Goal: Task Accomplishment & Management: Use online tool/utility

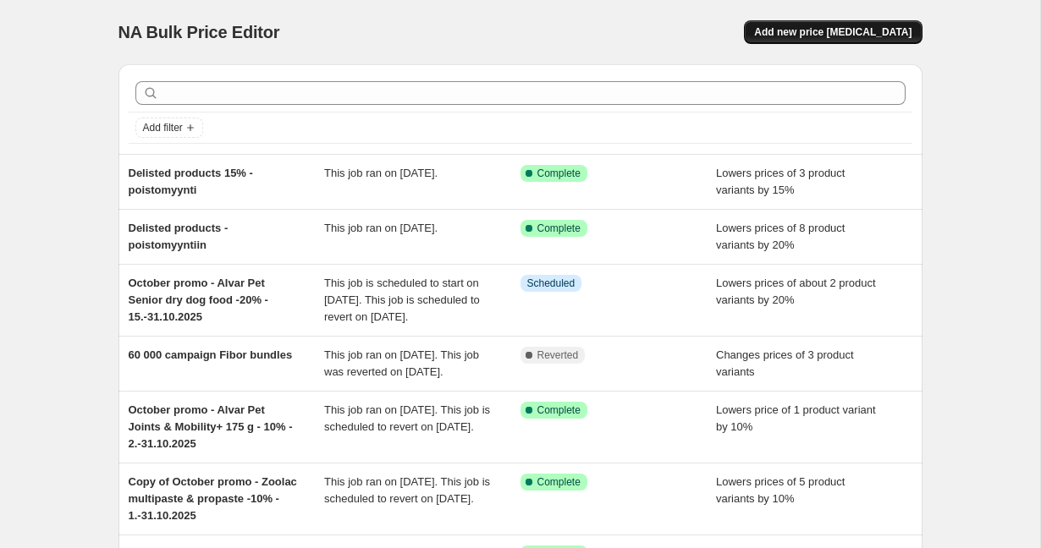
click at [858, 30] on span "Add new price [MEDICAL_DATA]" at bounding box center [832, 32] width 157 height 14
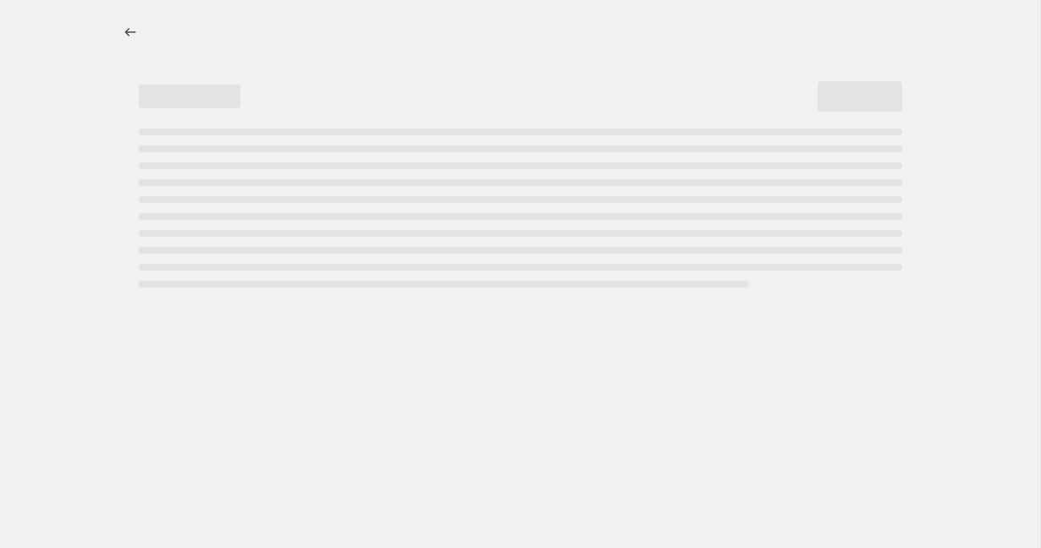
select select "percentage"
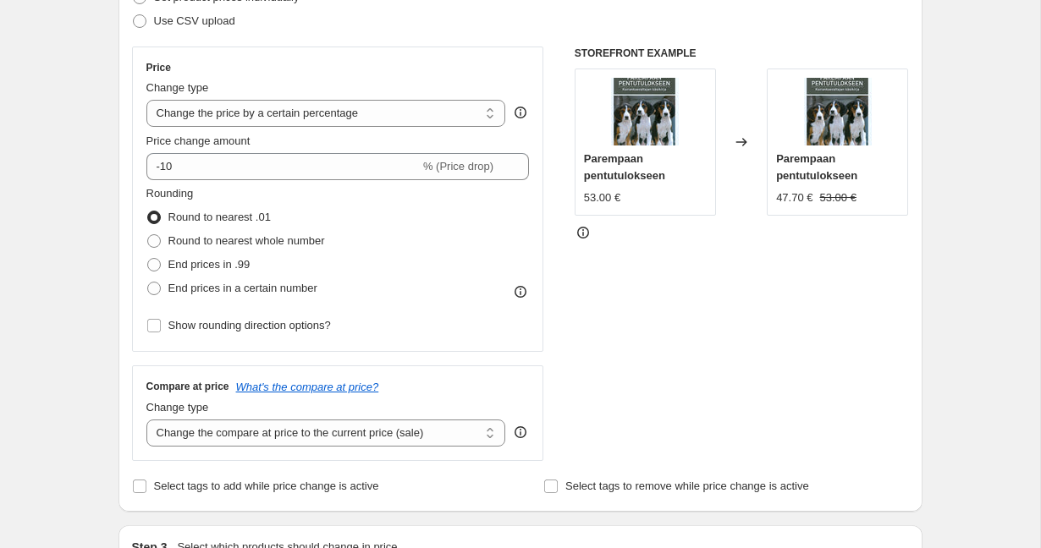
scroll to position [368, 0]
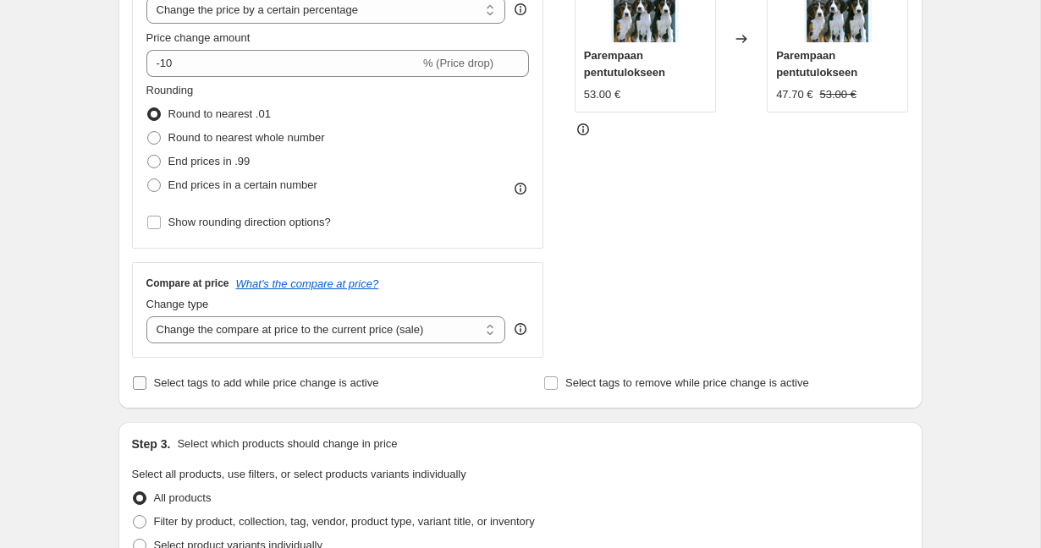
click at [267, 386] on span "Select tags to add while price change is active" at bounding box center [266, 383] width 225 height 13
click at [146, 386] on input "Select tags to add while price change is active" at bounding box center [140, 384] width 14 height 14
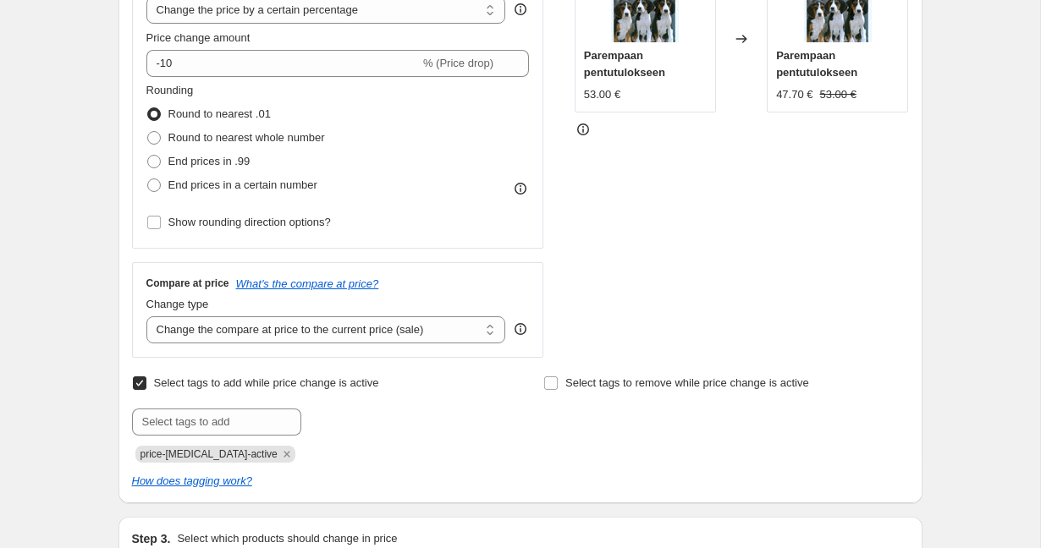
click at [235, 383] on span "Select tags to add while price change is active" at bounding box center [266, 383] width 225 height 13
click at [146, 383] on input "Select tags to add while price change is active" at bounding box center [140, 384] width 14 height 14
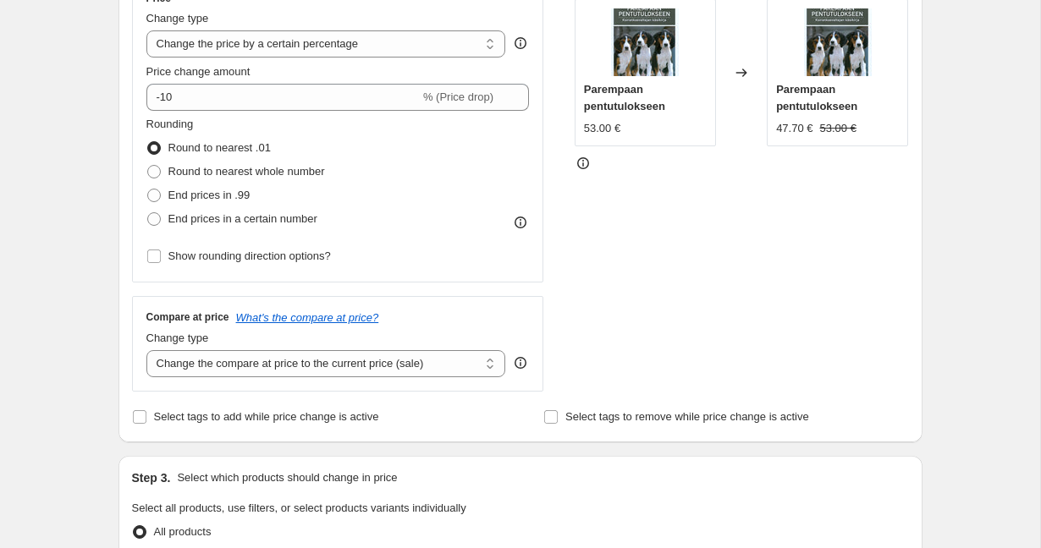
scroll to position [352, 0]
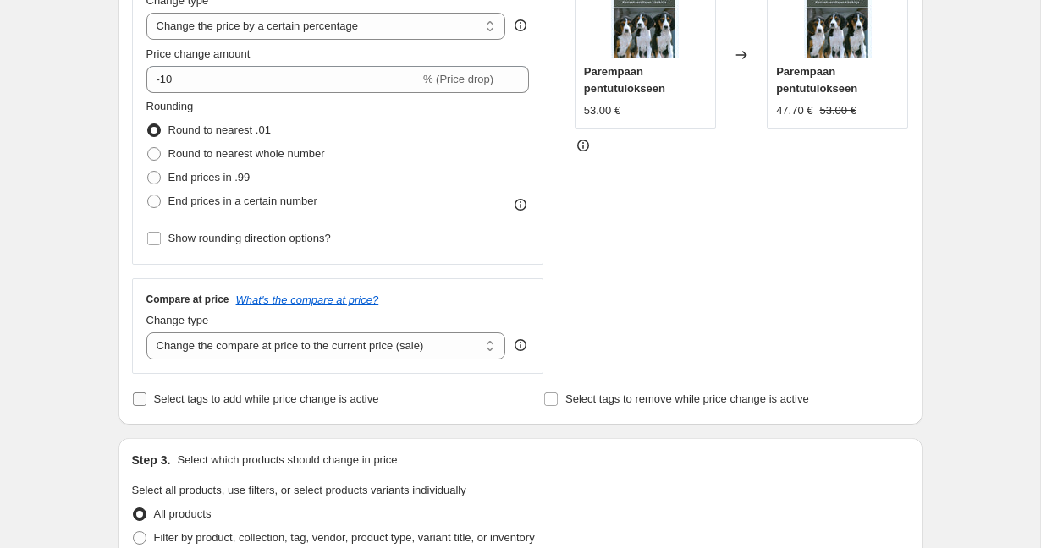
click at [328, 401] on span "Select tags to add while price change is active" at bounding box center [266, 399] width 225 height 13
click at [146, 401] on input "Select tags to add while price change is active" at bounding box center [140, 400] width 14 height 14
checkbox input "true"
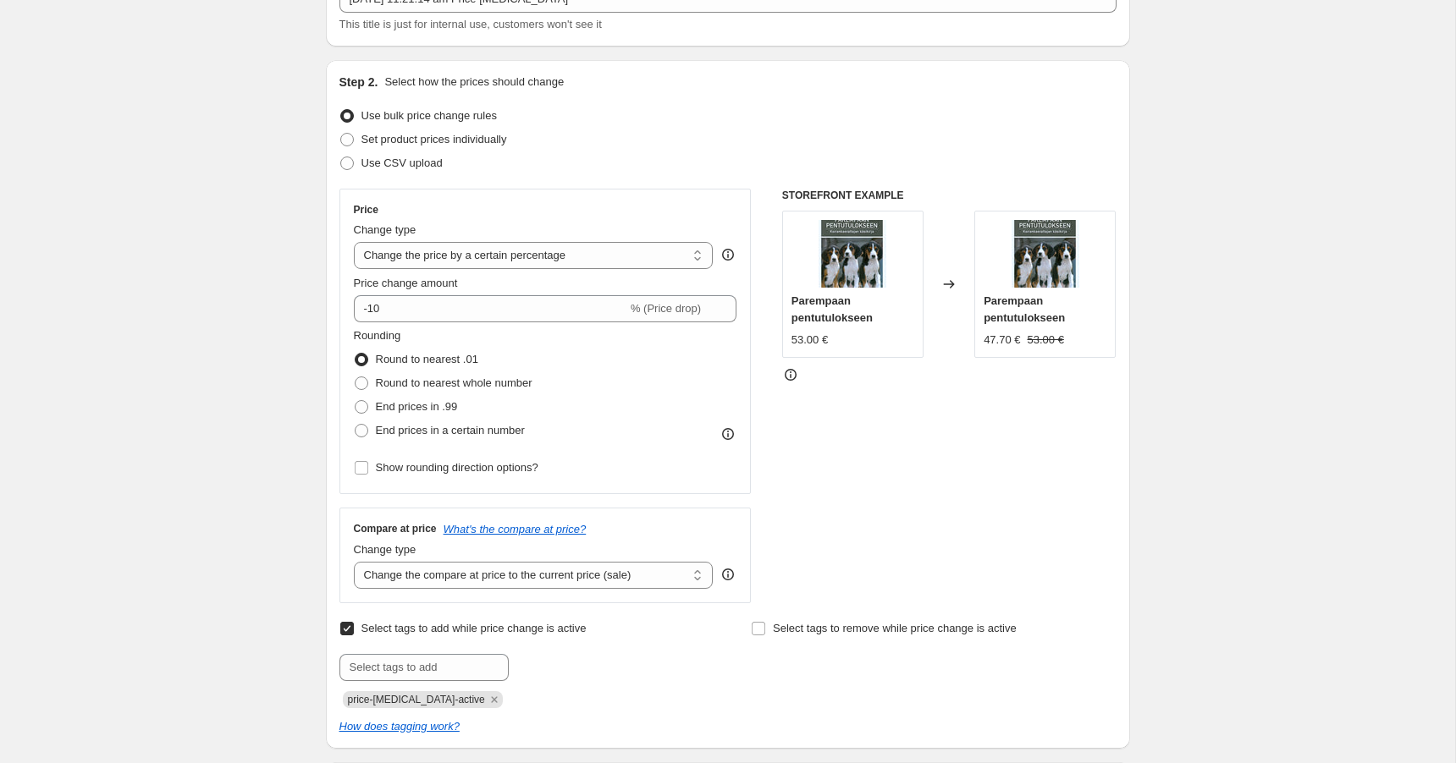
scroll to position [130, 0]
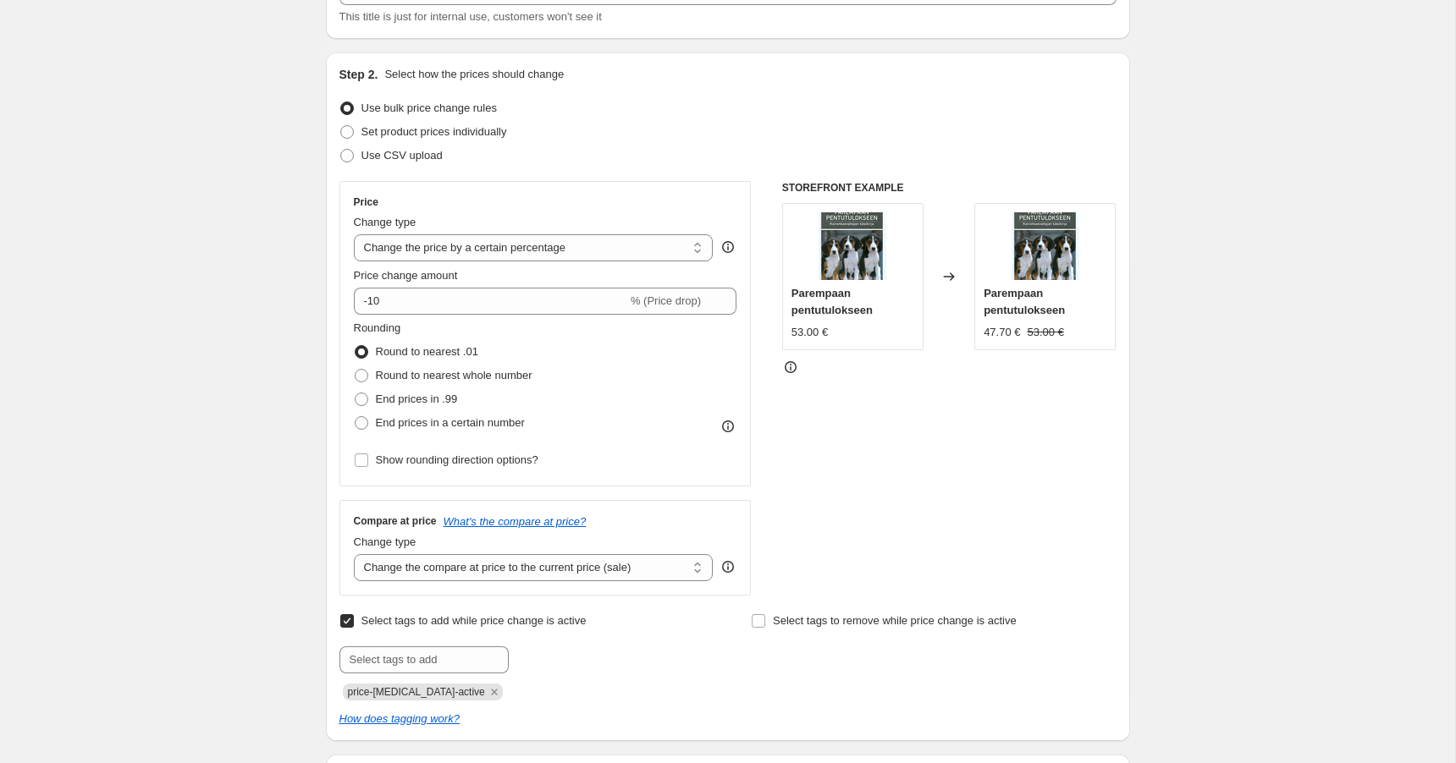
click at [222, 506] on div "Create new price [MEDICAL_DATA]. This page is ready Create new price [MEDICAL_D…" at bounding box center [727, 766] width 1455 height 1792
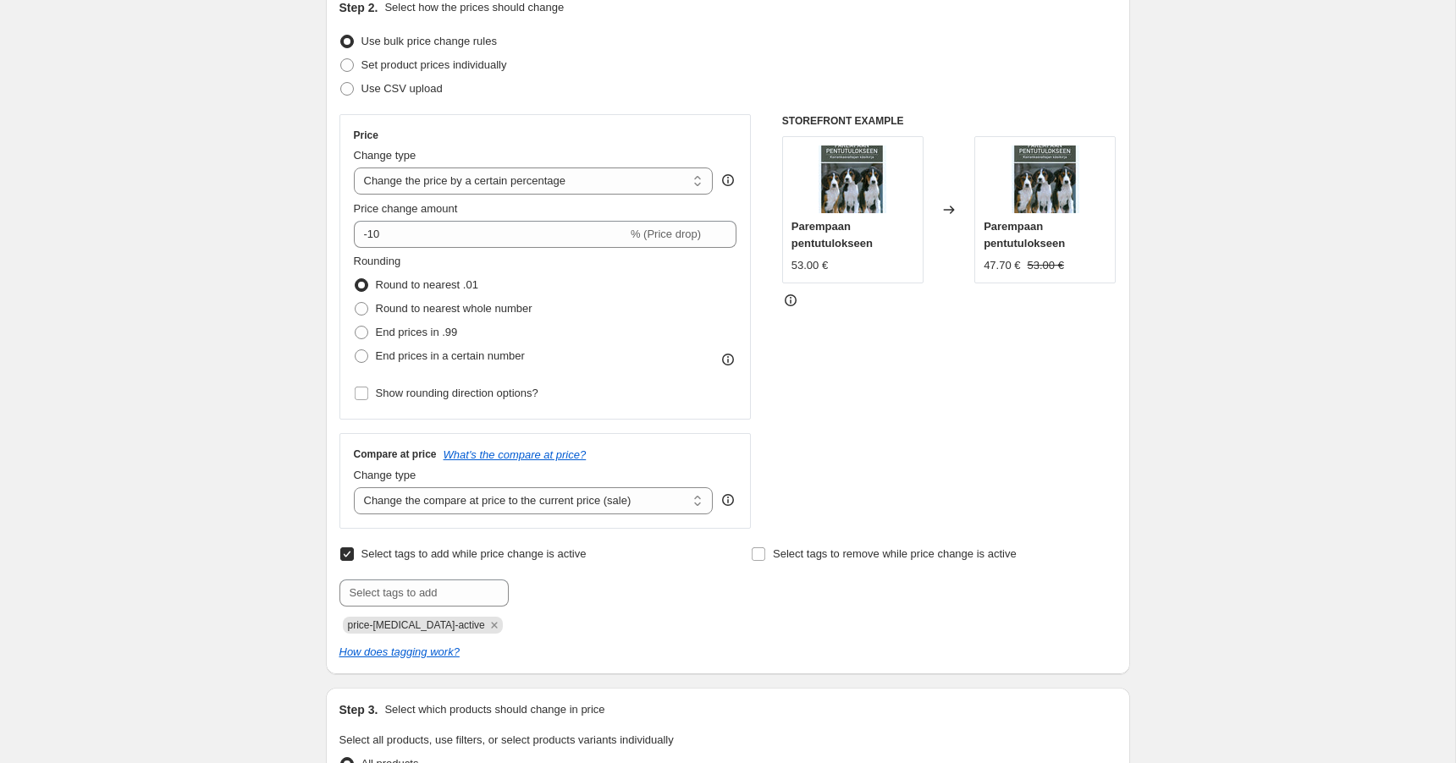
scroll to position [203, 0]
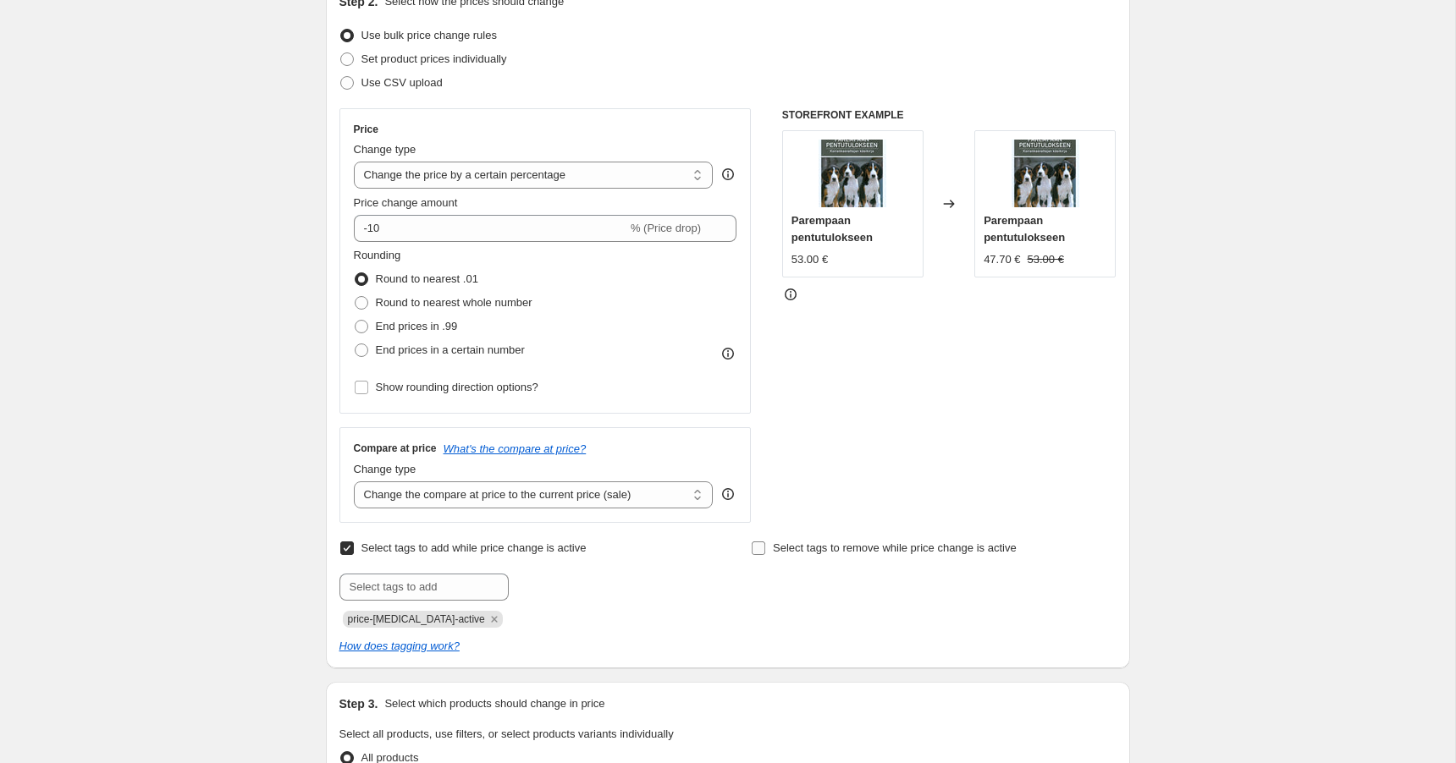
click at [757, 543] on input "Select tags to remove while price change is active" at bounding box center [758, 549] width 14 height 14
click at [793, 548] on input "text" at bounding box center [835, 587] width 169 height 27
click at [759, 548] on input "Select tags to remove while price change is active" at bounding box center [758, 549] width 14 height 14
checkbox input "false"
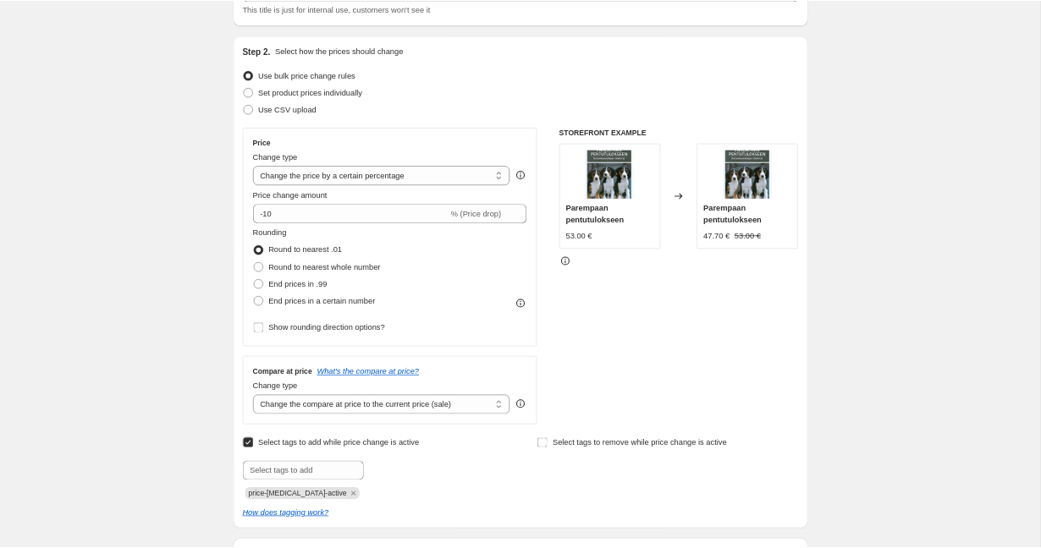
scroll to position [135, 0]
